Goal: Connect with others: Connect with other users

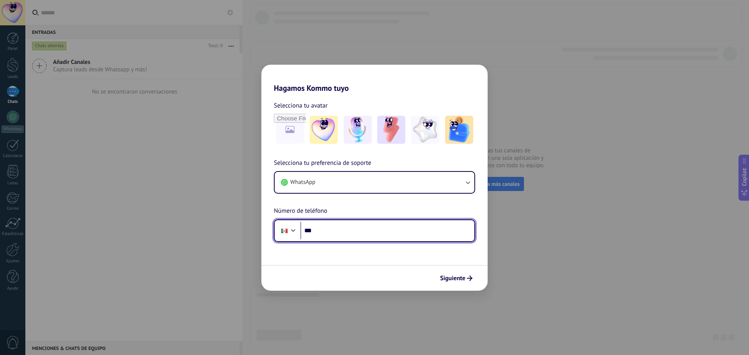
click at [342, 233] on input "***" at bounding box center [387, 231] width 174 height 18
type input "**********"
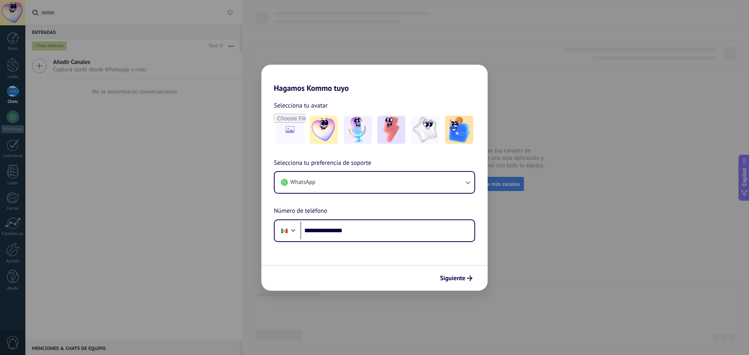
click at [460, 278] on span "Siguiente" at bounding box center [452, 278] width 25 height 5
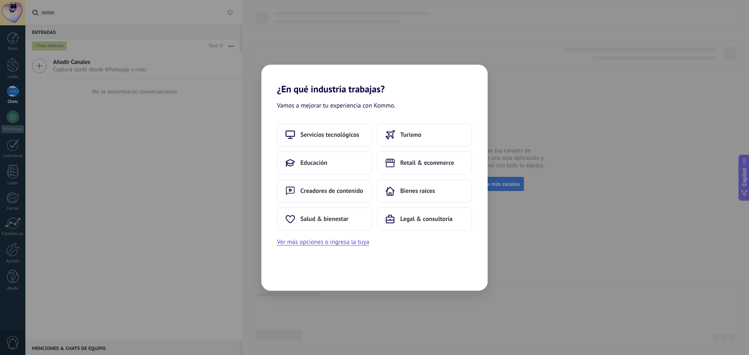
click at [314, 218] on span "Salud & bienestar" at bounding box center [324, 219] width 48 height 8
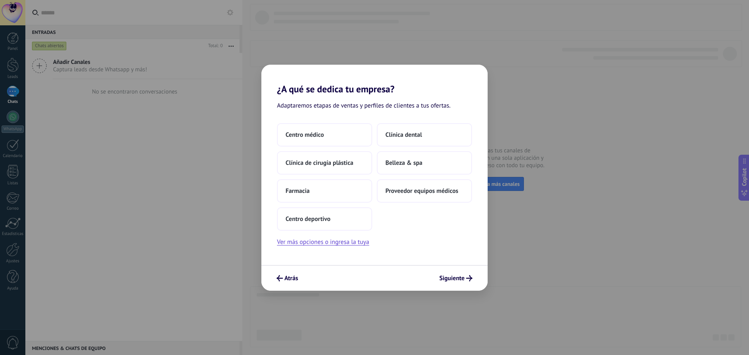
click at [318, 135] on span "Centro médico" at bounding box center [304, 135] width 38 height 8
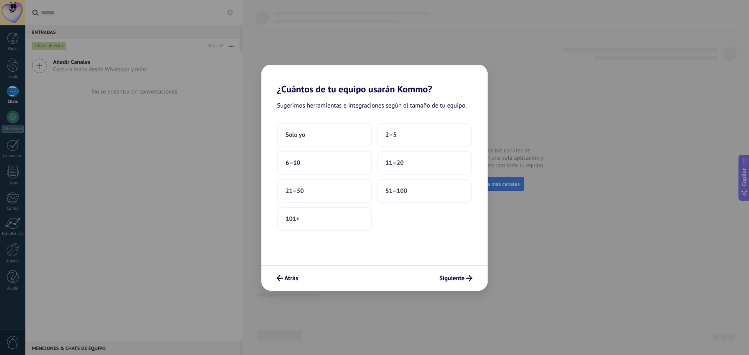
click at [318, 135] on button "Solo yo" at bounding box center [324, 134] width 95 height 23
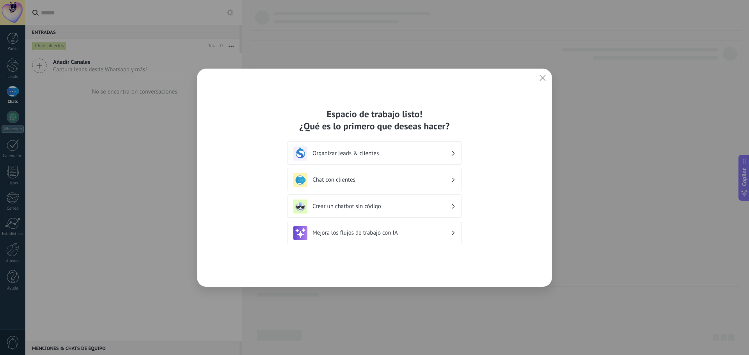
click at [345, 154] on h3 "Organizar leads & clientes" at bounding box center [381, 153] width 138 height 7
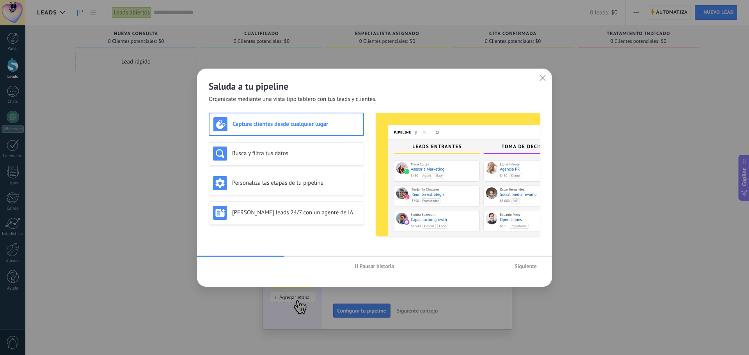
click at [533, 265] on span "Siguiente" at bounding box center [525, 266] width 22 height 5
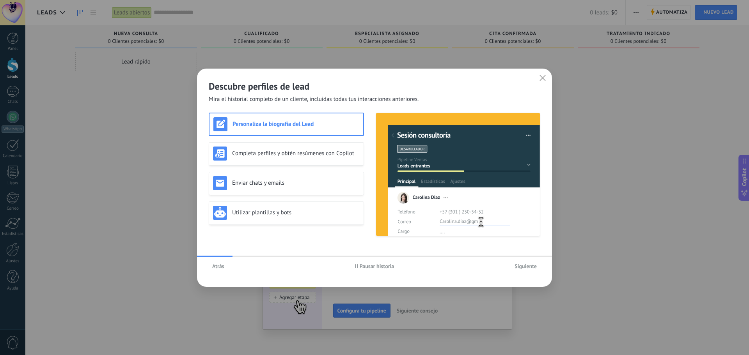
click at [530, 265] on span "Siguiente" at bounding box center [525, 266] width 22 height 5
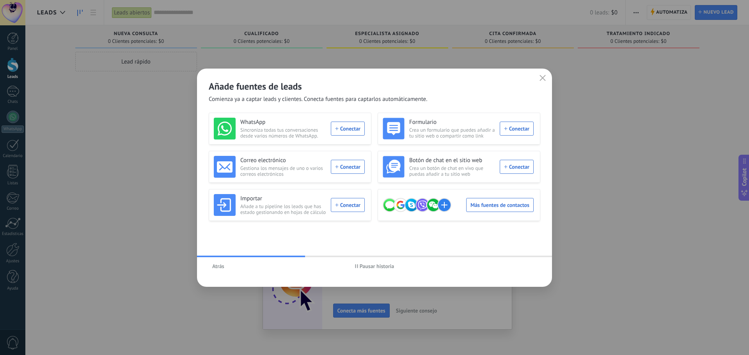
click at [351, 129] on div "WhatsApp Sincroniza todas tus conversaciones desde varios números de WhatsApp. …" at bounding box center [289, 129] width 151 height 22
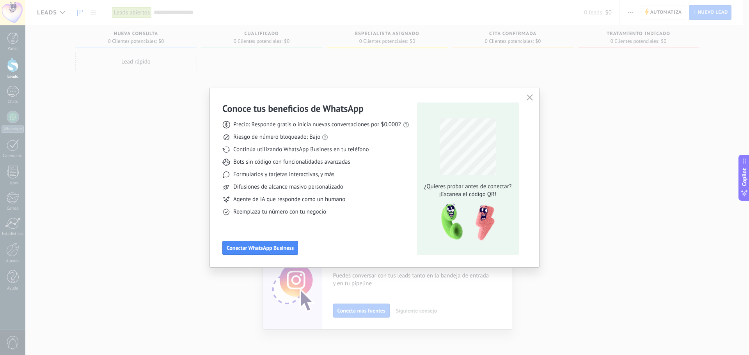
click at [261, 247] on span "Conectar WhatsApp Business" at bounding box center [260, 247] width 67 height 5
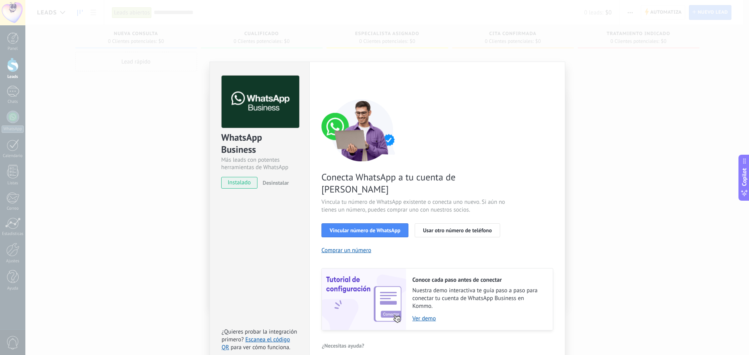
click at [367, 228] on span "Vincular número de WhatsApp" at bounding box center [364, 230] width 71 height 5
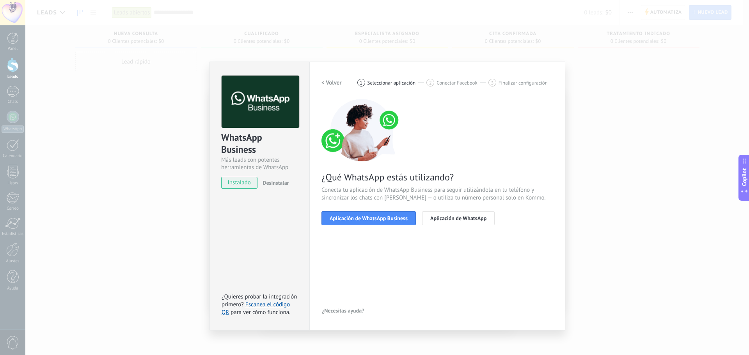
click at [387, 218] on span "Aplicación de WhatsApp Business" at bounding box center [368, 218] width 78 height 5
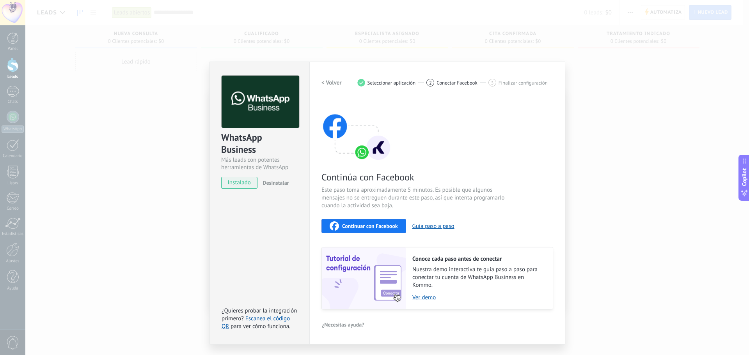
click at [375, 228] on span "Continuar con Facebook" at bounding box center [370, 225] width 56 height 5
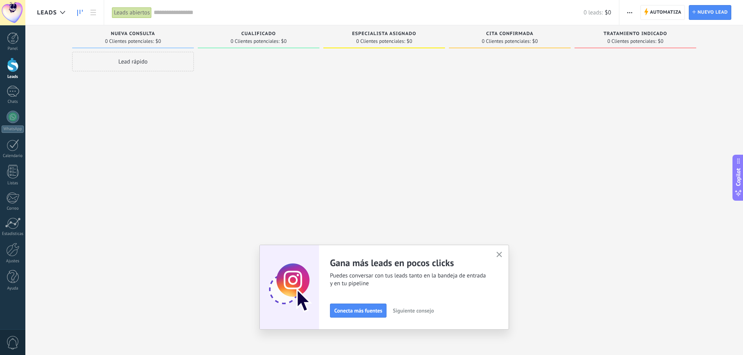
click at [13, 117] on div at bounding box center [13, 117] width 12 height 12
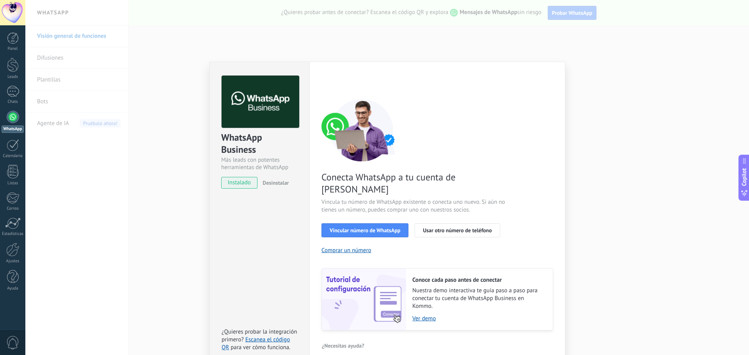
click at [348, 228] on span "Vincular número de WhatsApp" at bounding box center [364, 230] width 71 height 5
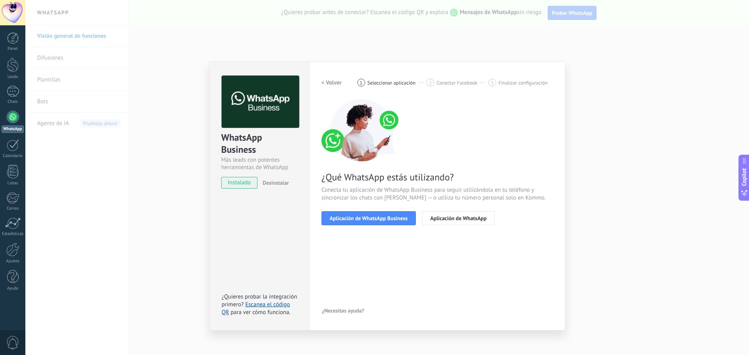
click at [386, 218] on span "Aplicación de WhatsApp Business" at bounding box center [368, 218] width 78 height 5
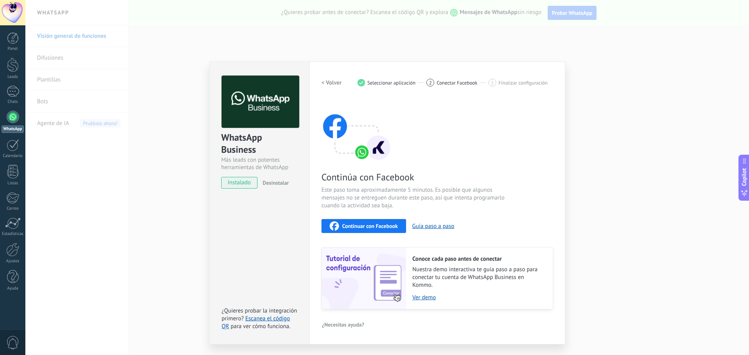
click at [373, 225] on span "Continuar con Facebook" at bounding box center [370, 225] width 56 height 5
